Goal: Communication & Community: Participate in discussion

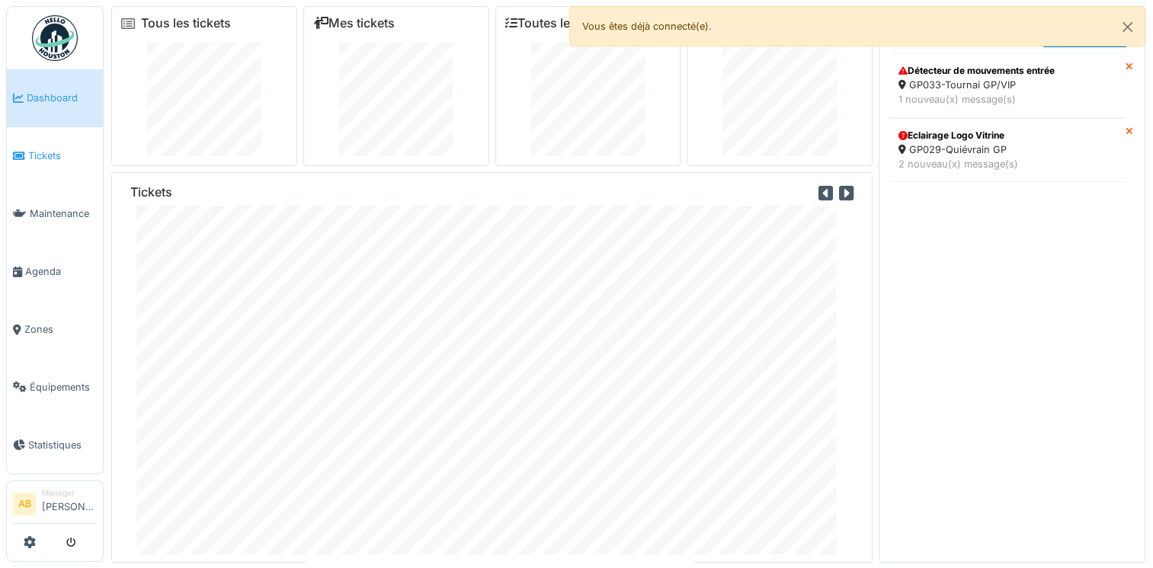
click at [50, 156] on span "Tickets" at bounding box center [62, 156] width 69 height 14
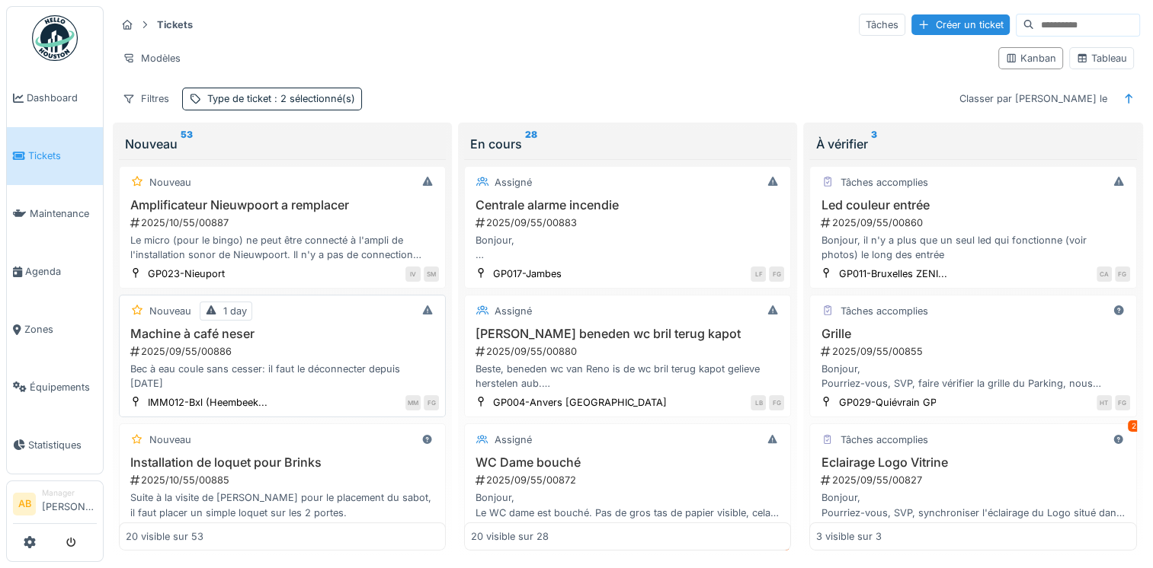
click at [316, 351] on div "2025/09/55/00886" at bounding box center [284, 351] width 310 height 14
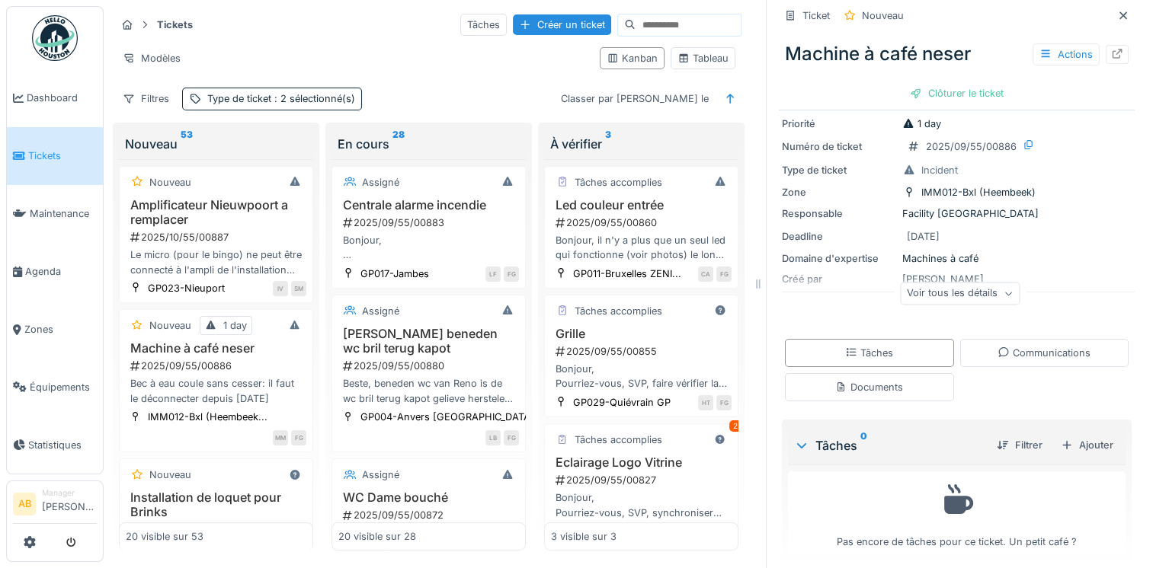
scroll to position [61, 0]
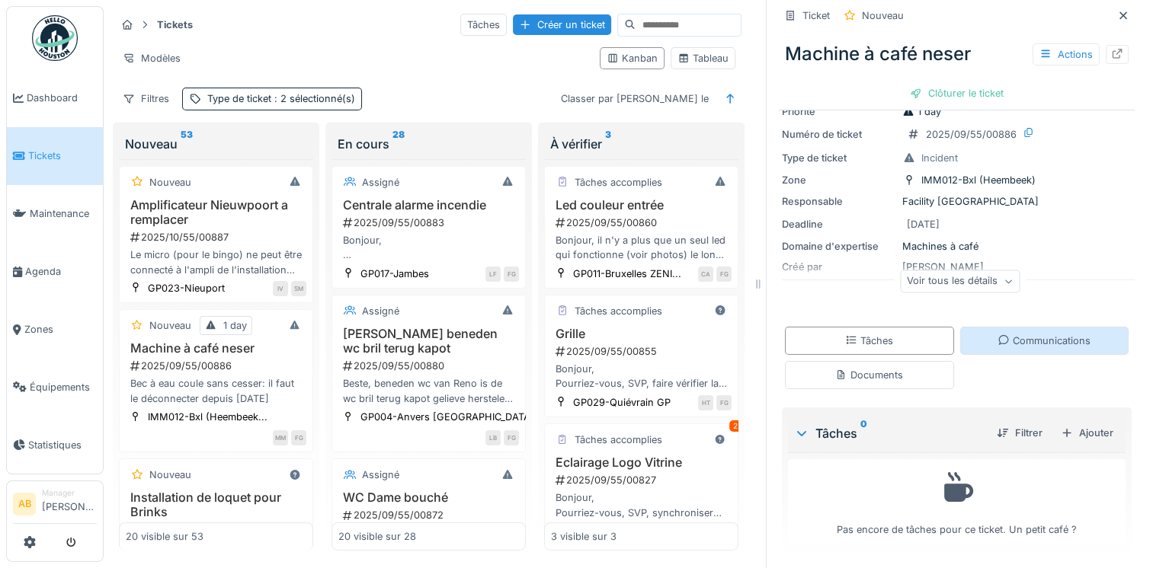
click at [1027, 340] on div "Communications" at bounding box center [1043, 341] width 93 height 14
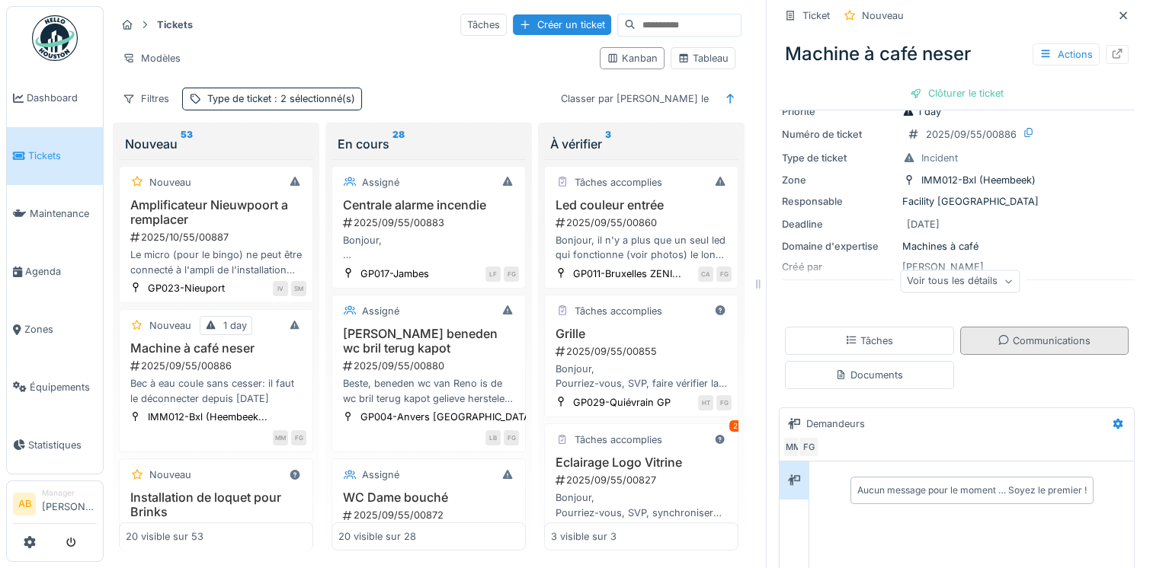
scroll to position [12, 0]
click at [894, 483] on div "Aucun message pour le moment … Soyez le premier !" at bounding box center [971, 490] width 229 height 14
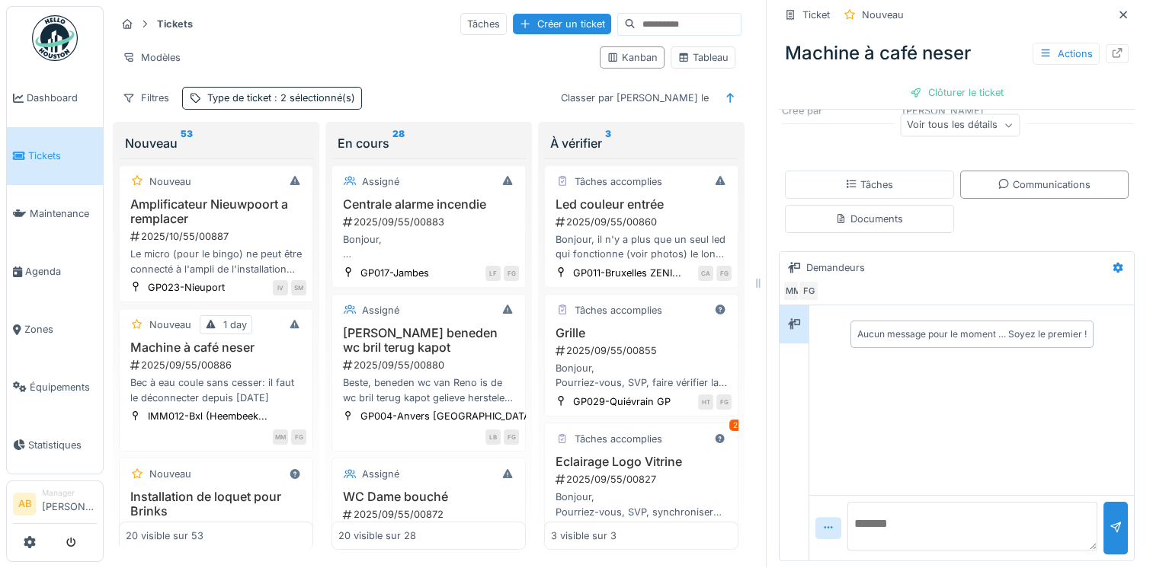
click at [936, 527] on textarea at bounding box center [972, 526] width 250 height 49
type textarea "*"
click at [891, 512] on textarea "**********" at bounding box center [972, 526] width 250 height 49
click at [1045, 531] on textarea "**********" at bounding box center [972, 526] width 250 height 49
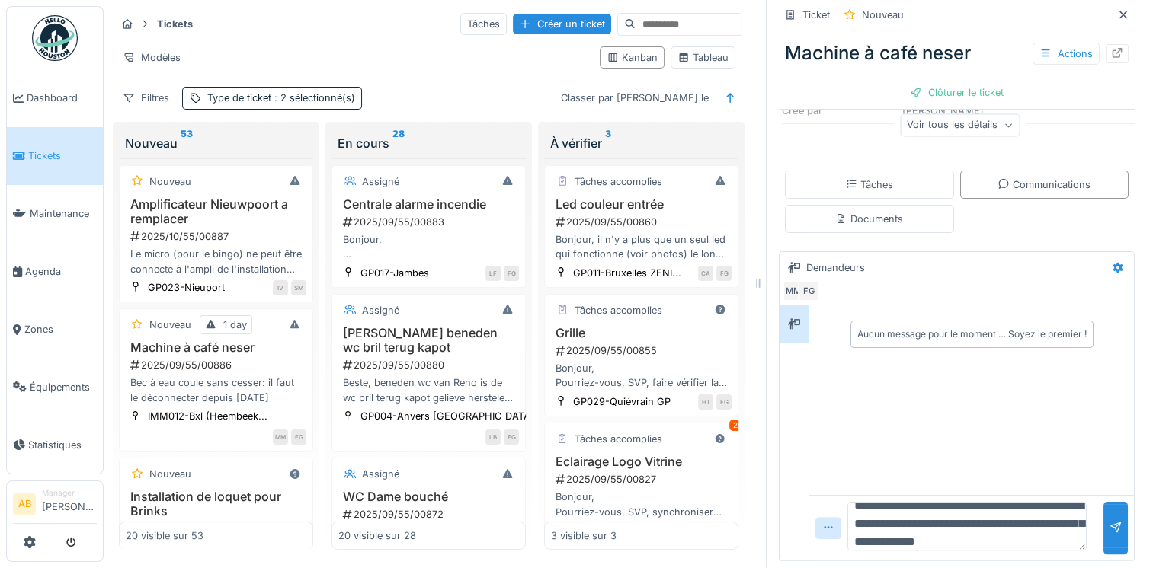
scroll to position [37, 0]
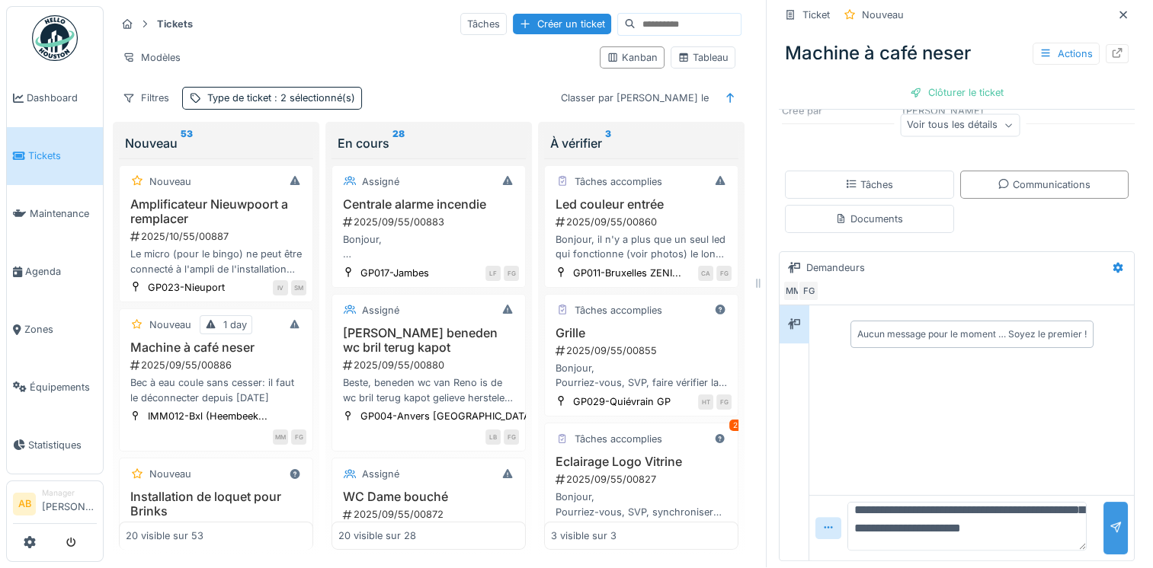
type textarea "**********"
click at [1103, 504] on div at bounding box center [1115, 528] width 24 height 53
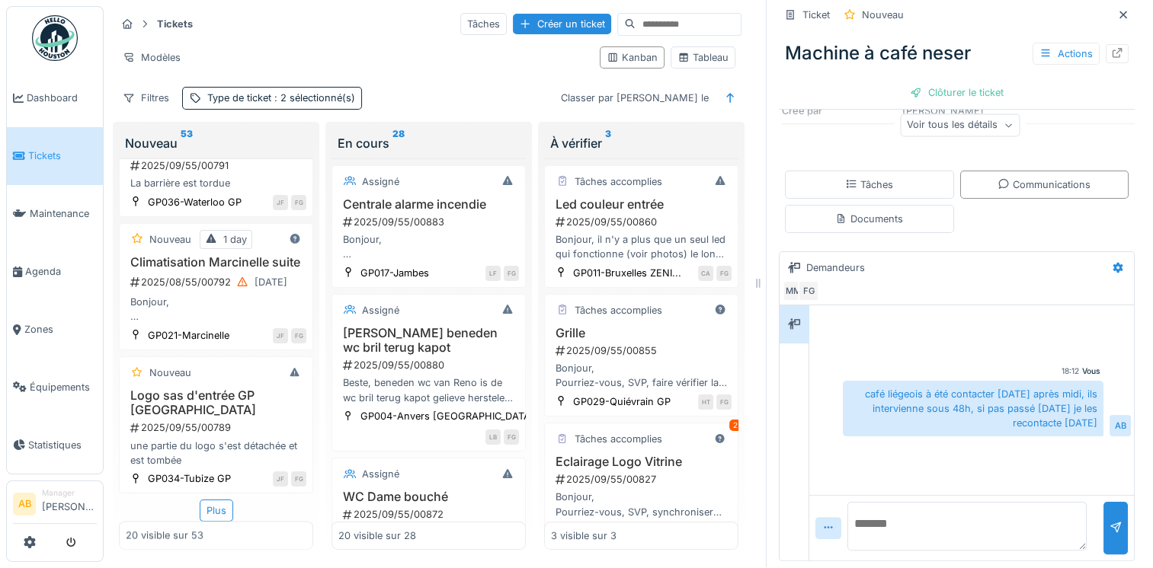
scroll to position [2588, 0]
click at [210, 500] on div "Plus" at bounding box center [217, 511] width 34 height 22
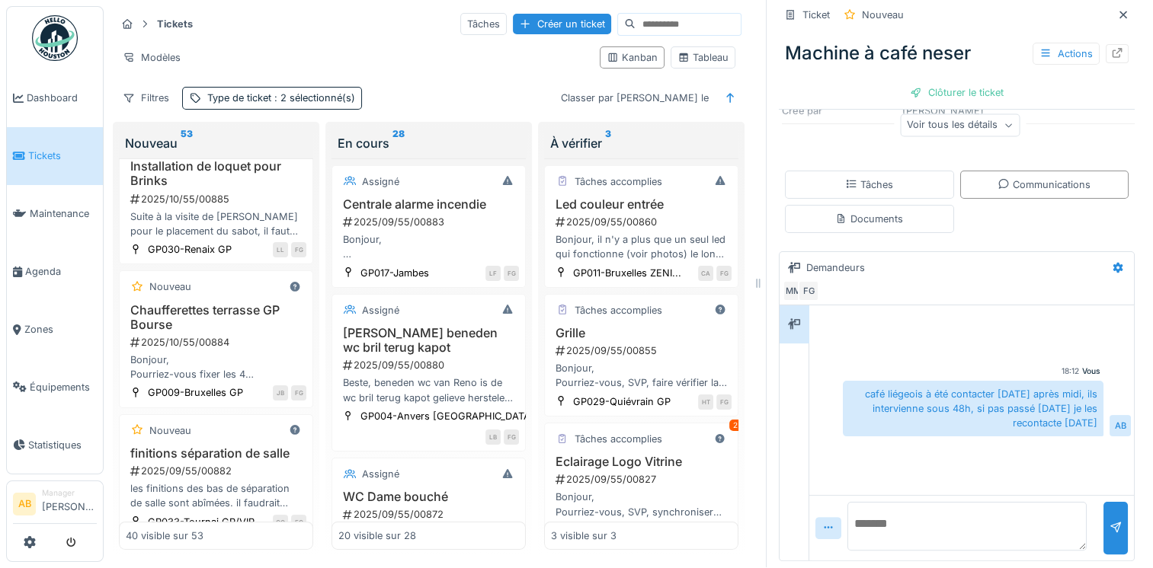
scroll to position [0, 0]
